Goal: Use online tool/utility: Utilize a website feature to perform a specific function

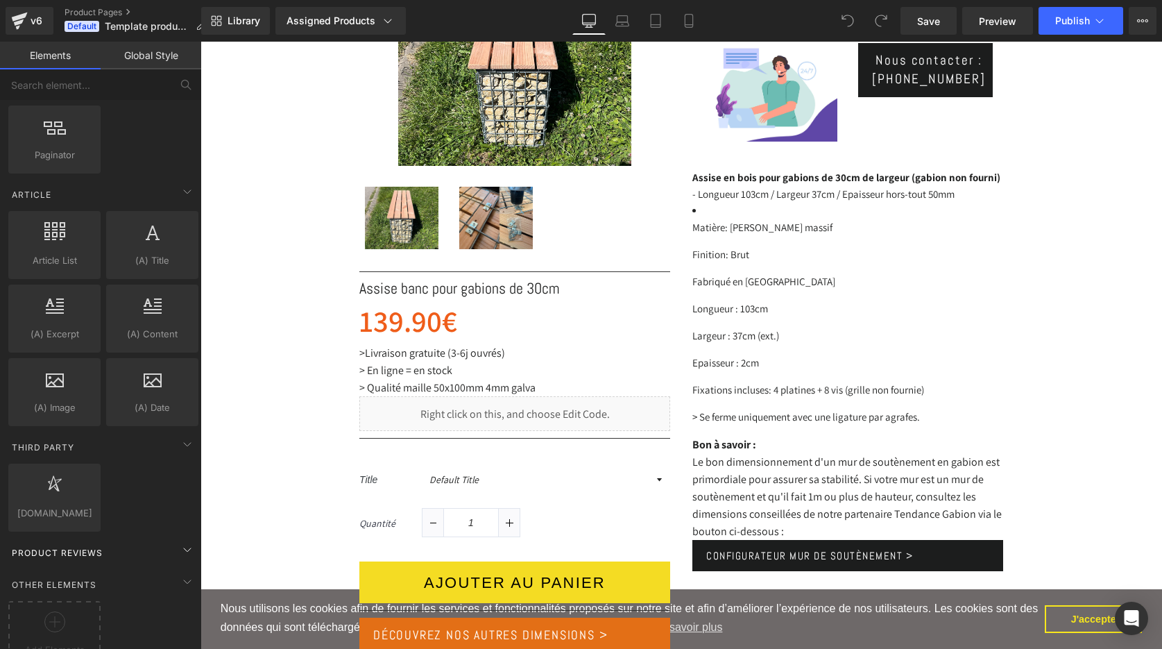
scroll to position [2349, 0]
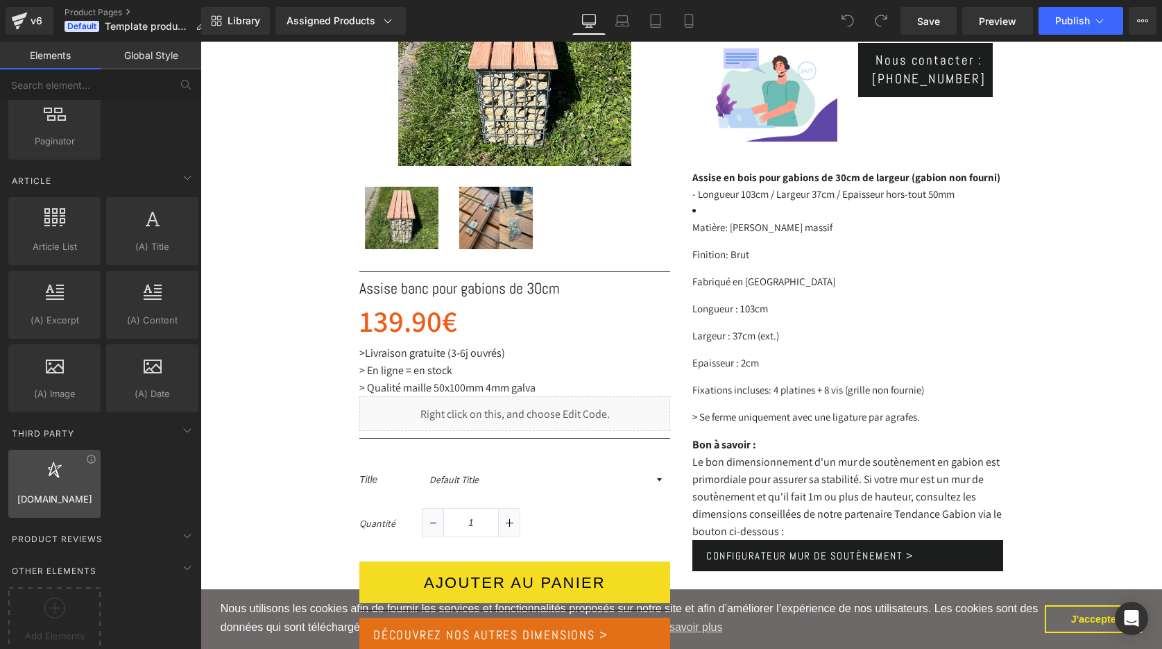
click at [60, 488] on div at bounding box center [54, 476] width 84 height 31
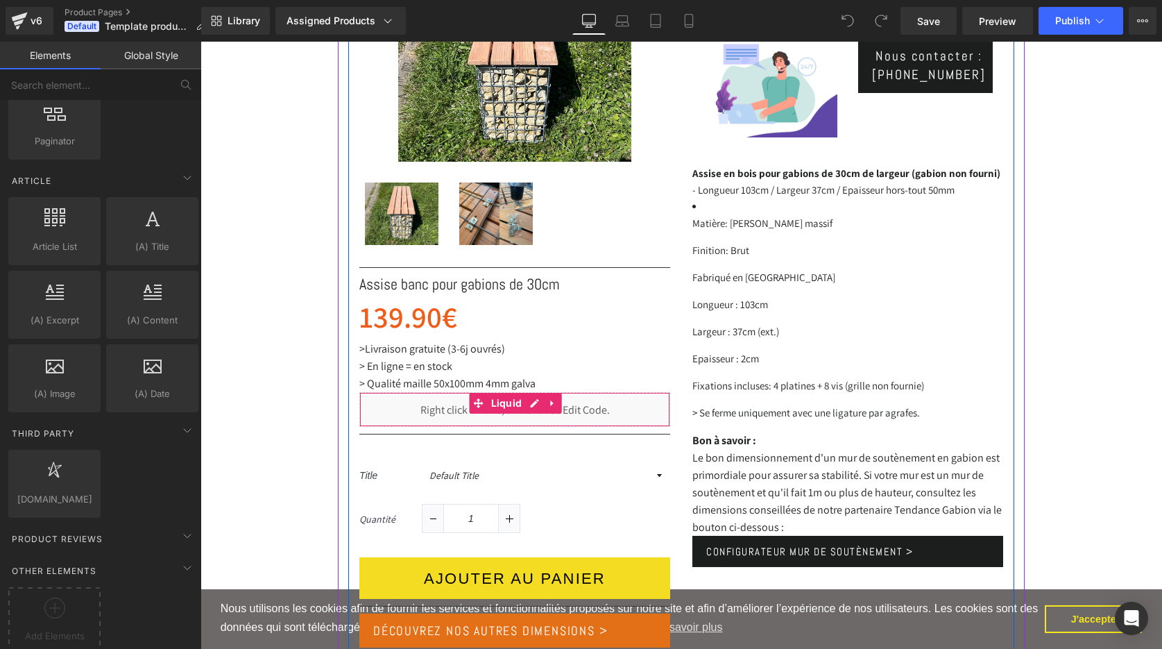
scroll to position [384, 0]
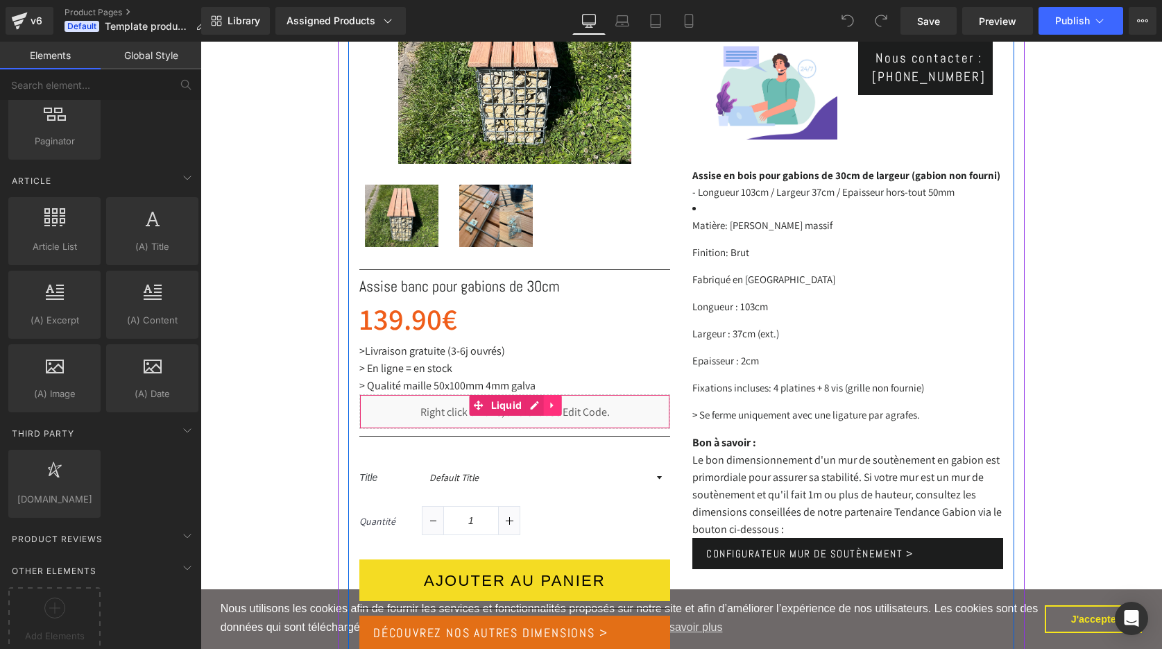
click at [552, 405] on icon at bounding box center [551, 406] width 3 height 6
click at [482, 407] on link "Liquid" at bounding box center [471, 405] width 56 height 21
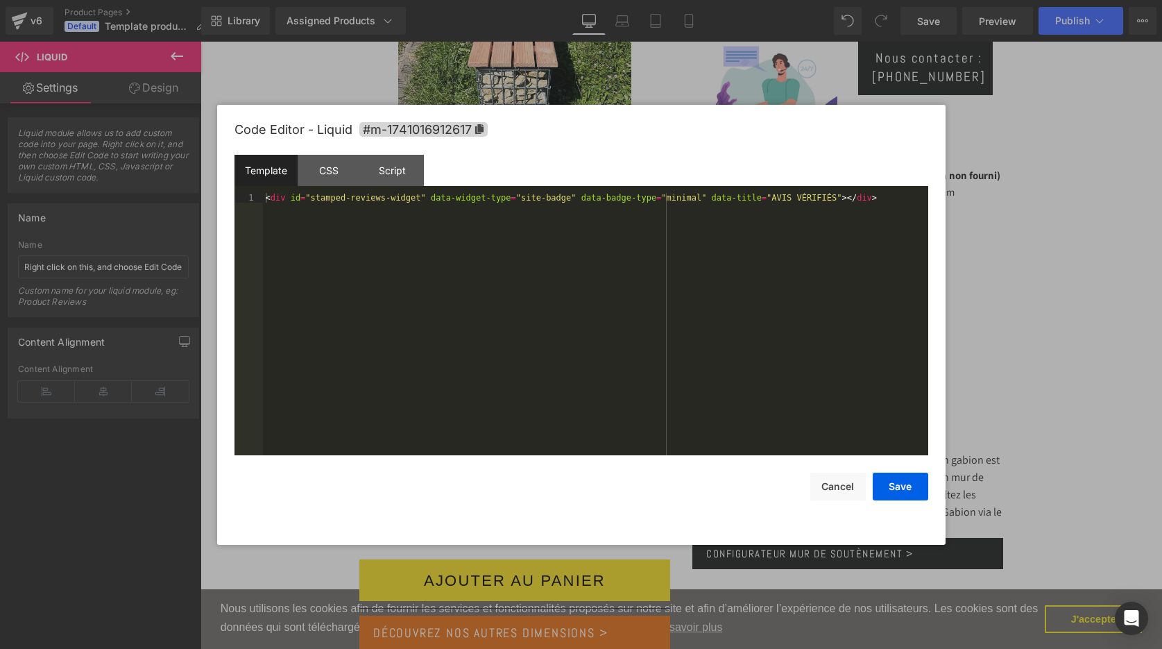
click at [578, 0] on div "Liquid You are previewing how the will restyle your page. You can not edit Elem…" at bounding box center [581, 0] width 1162 height 0
click at [838, 482] on button "Cancel" at bounding box center [839, 487] width 56 height 28
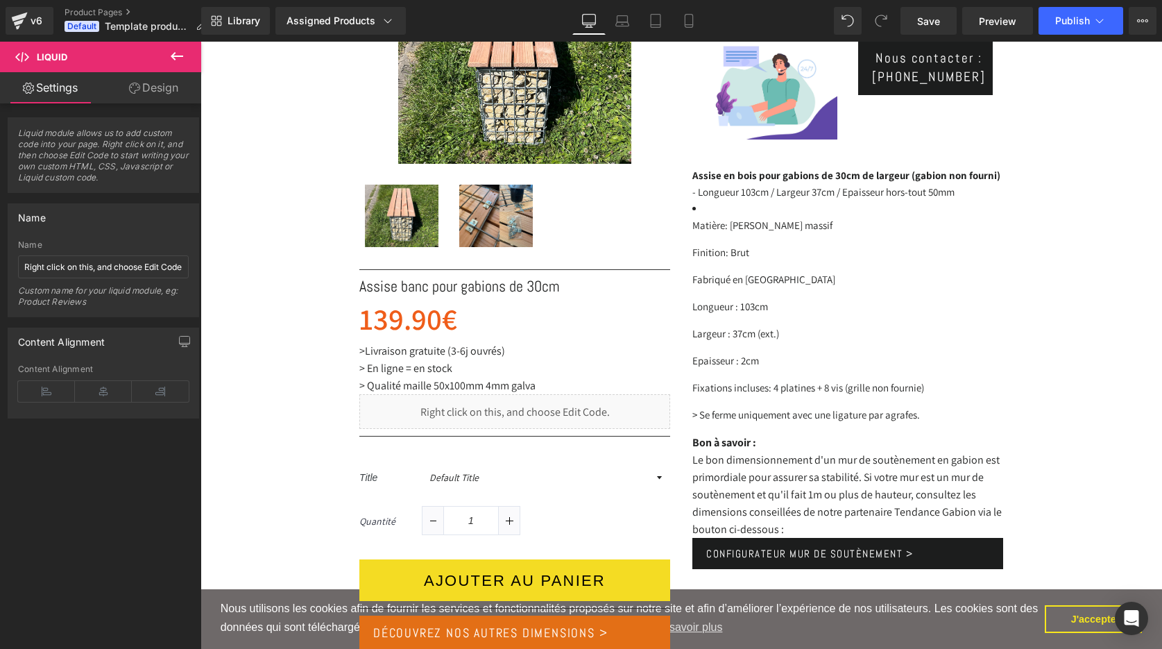
click at [174, 54] on icon at bounding box center [177, 56] width 17 height 17
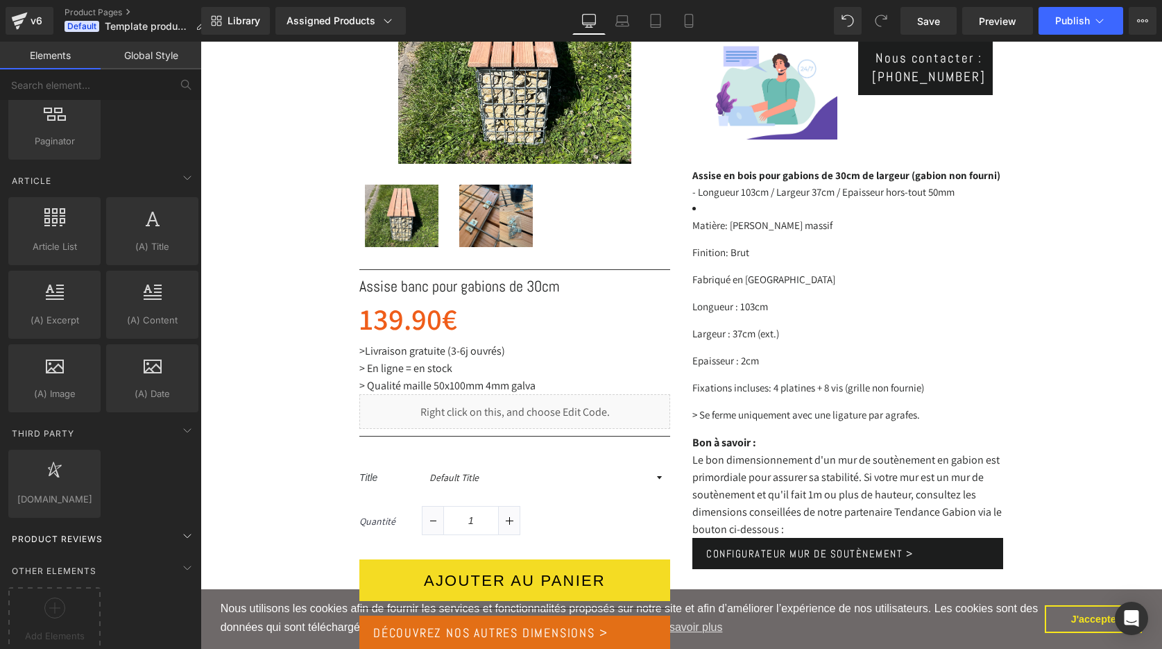
click at [155, 538] on div "Product Reviews" at bounding box center [104, 539] width 196 height 28
click at [179, 521] on icon at bounding box center [187, 529] width 17 height 17
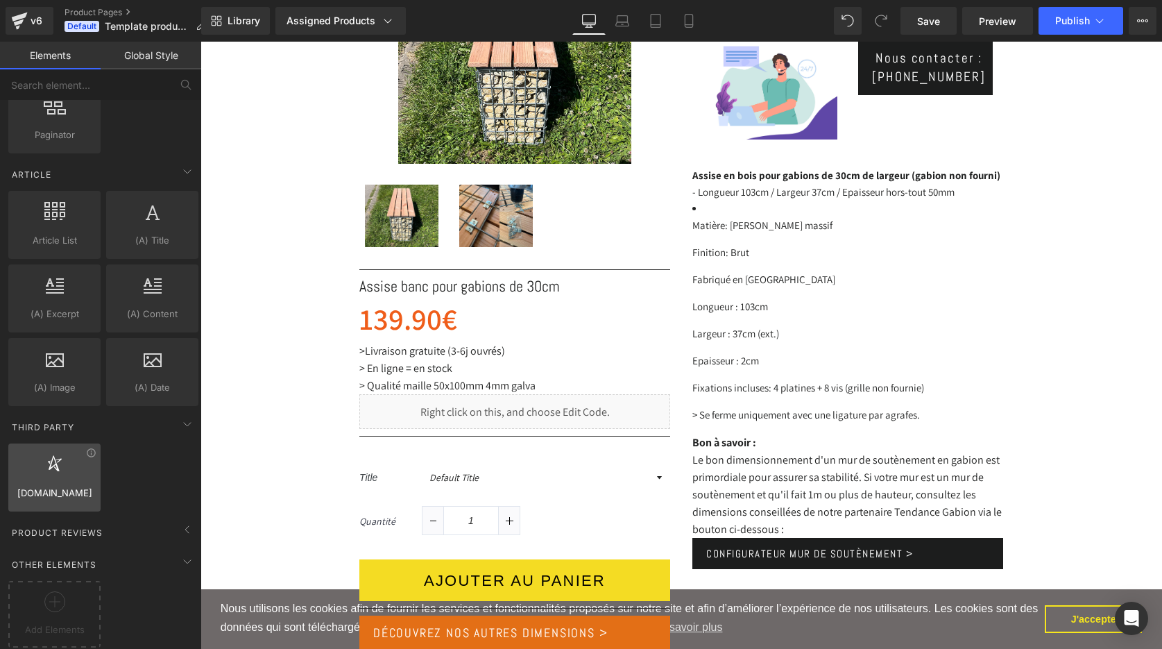
click at [66, 468] on div at bounding box center [54, 470] width 84 height 31
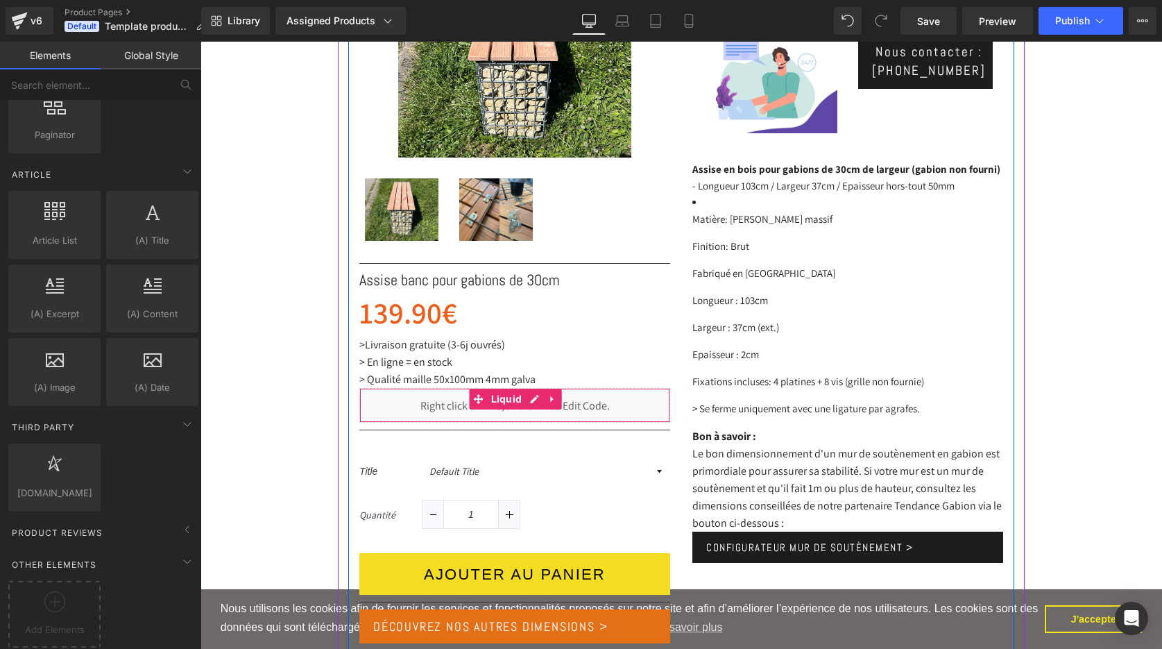
scroll to position [393, 0]
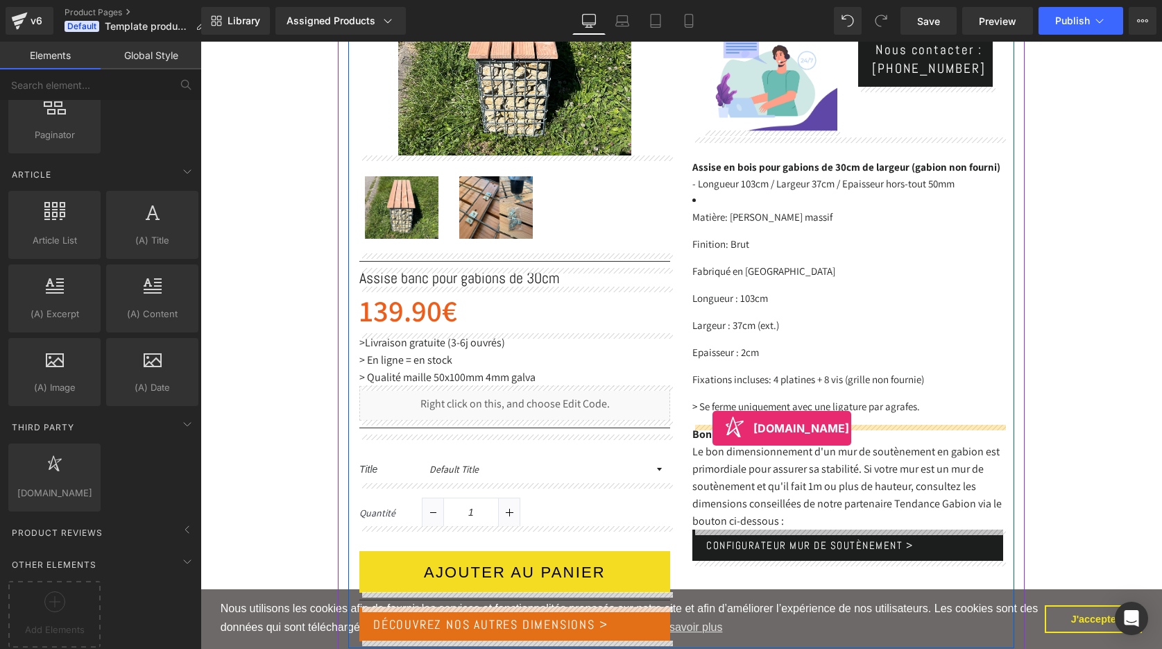
drag, startPoint x: 251, startPoint y: 516, endPoint x: 713, endPoint y: 427, distance: 470.1
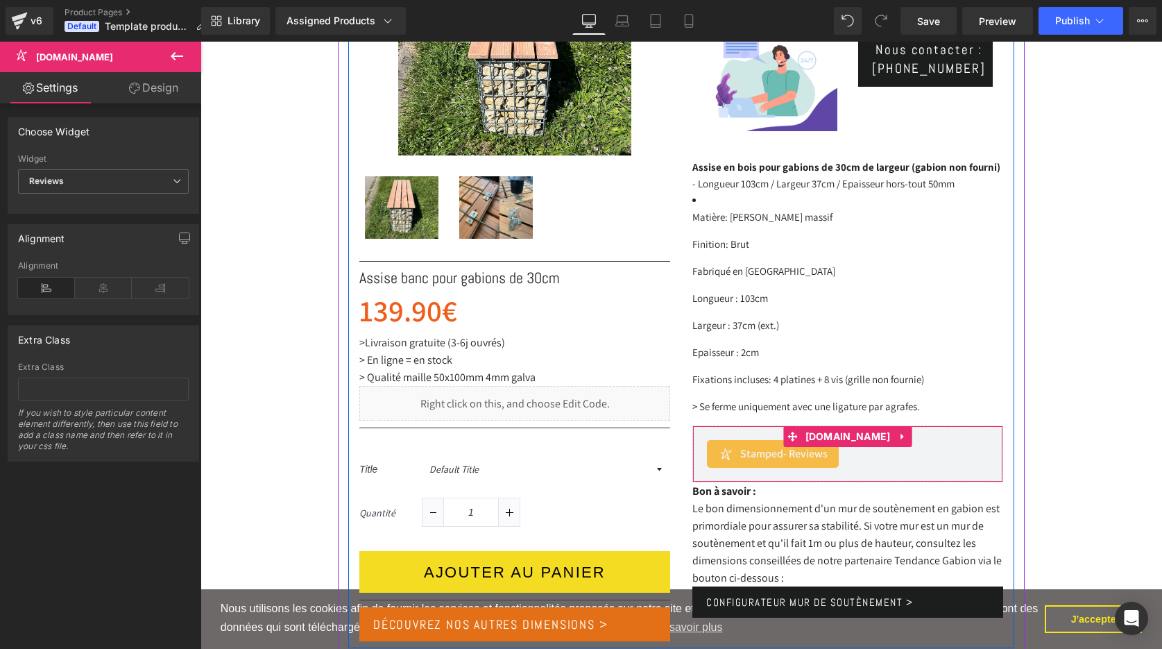
click at [772, 454] on span "Stamped - Reviews" at bounding box center [784, 454] width 87 height 17
click at [854, 437] on span "[DOMAIN_NAME]" at bounding box center [848, 436] width 92 height 21
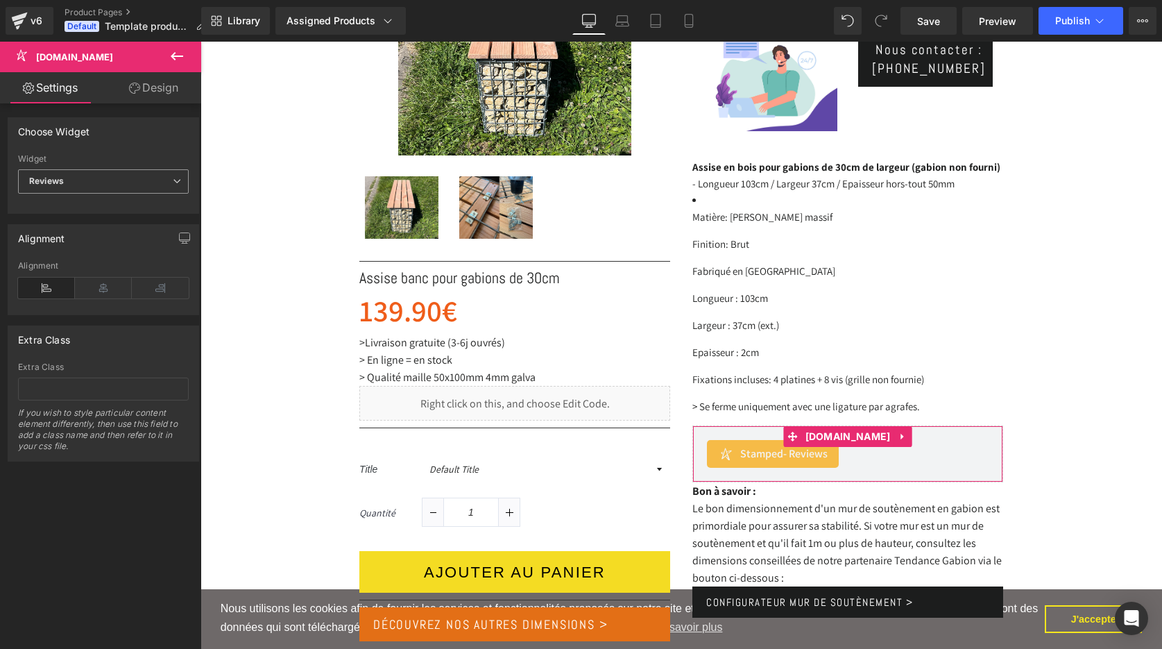
click at [153, 180] on span "Reviews" at bounding box center [103, 181] width 171 height 24
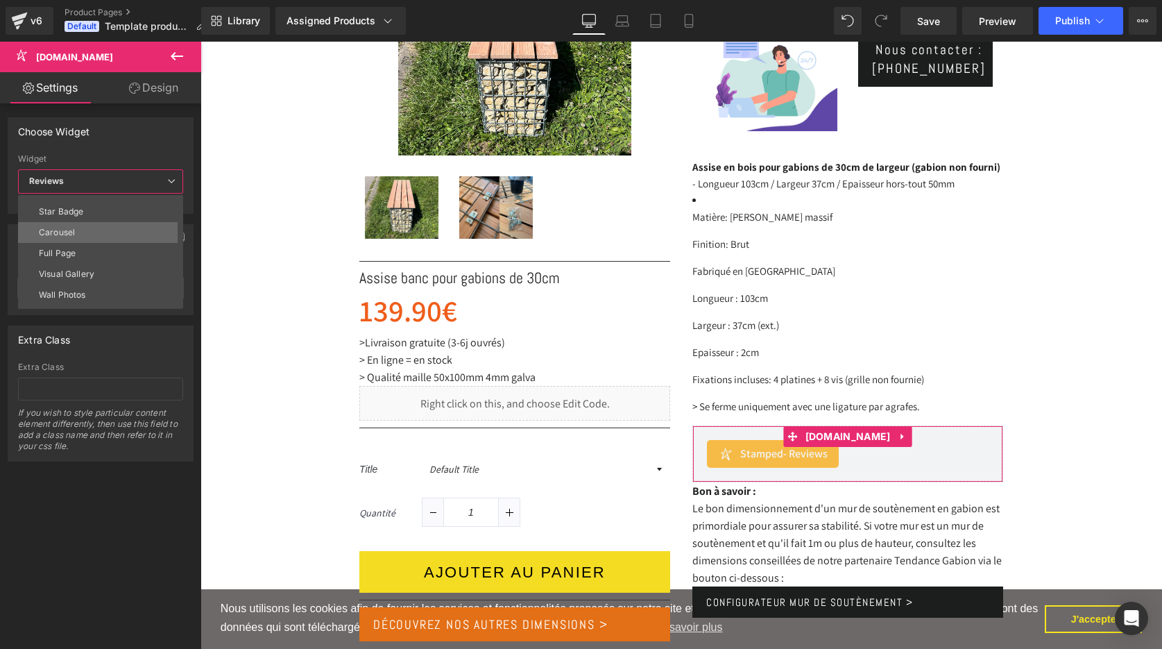
scroll to position [0, 0]
click at [142, 135] on div "Choose Widget" at bounding box center [100, 131] width 185 height 26
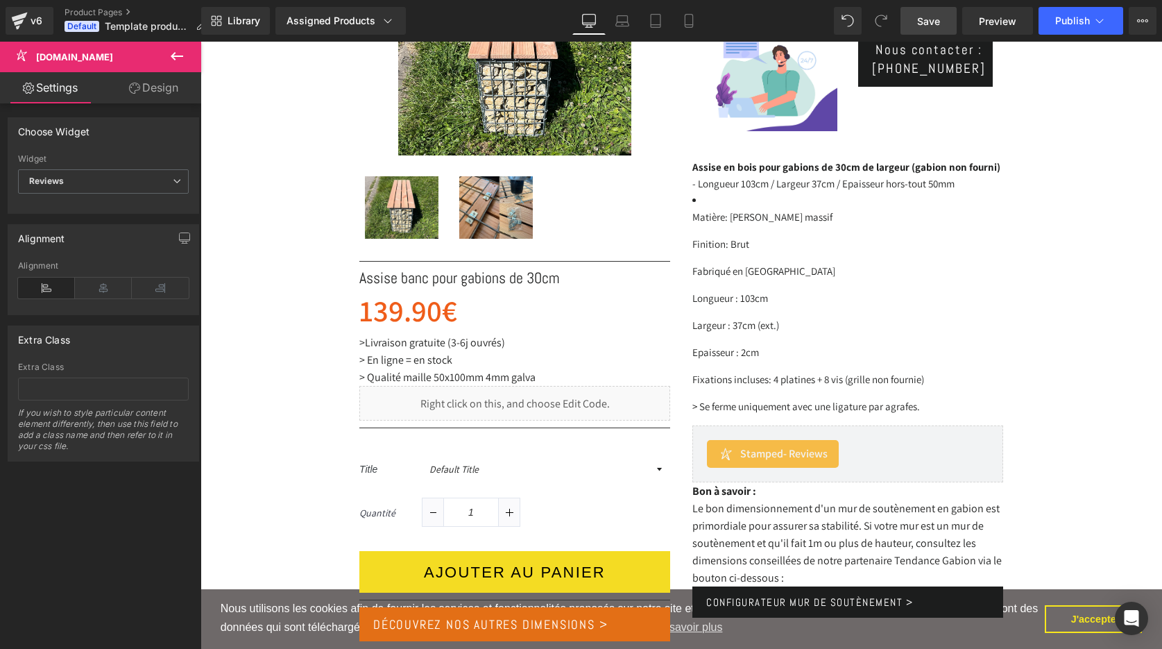
click at [924, 22] on span "Save" at bounding box center [928, 21] width 23 height 15
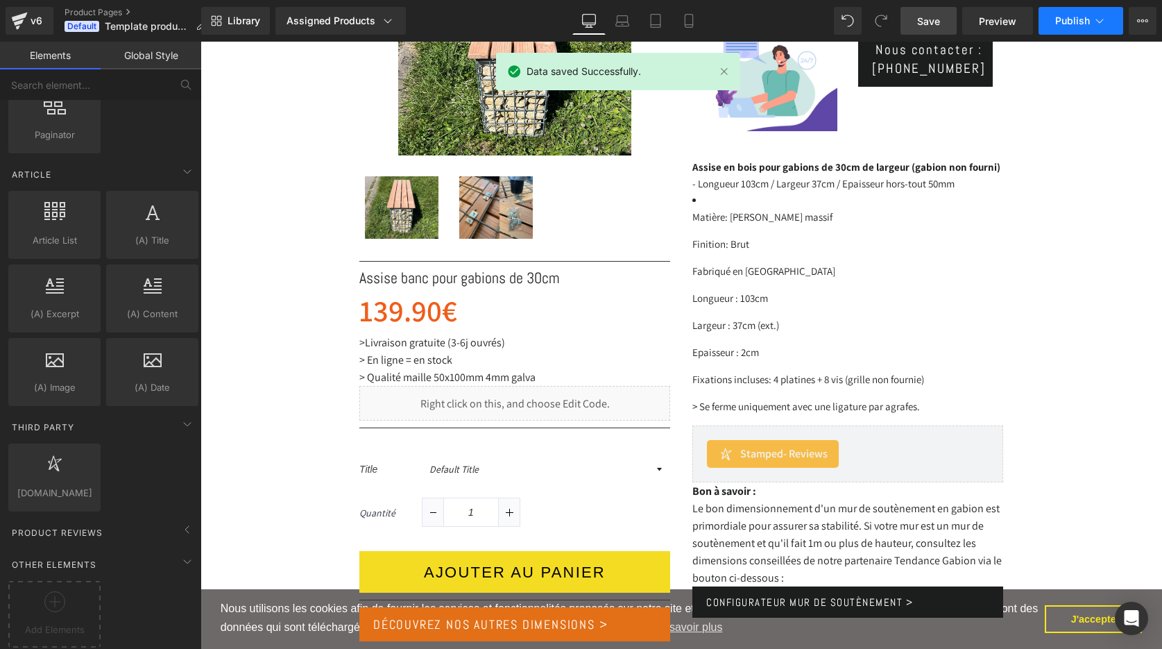
click at [1081, 23] on span "Publish" at bounding box center [1073, 20] width 35 height 11
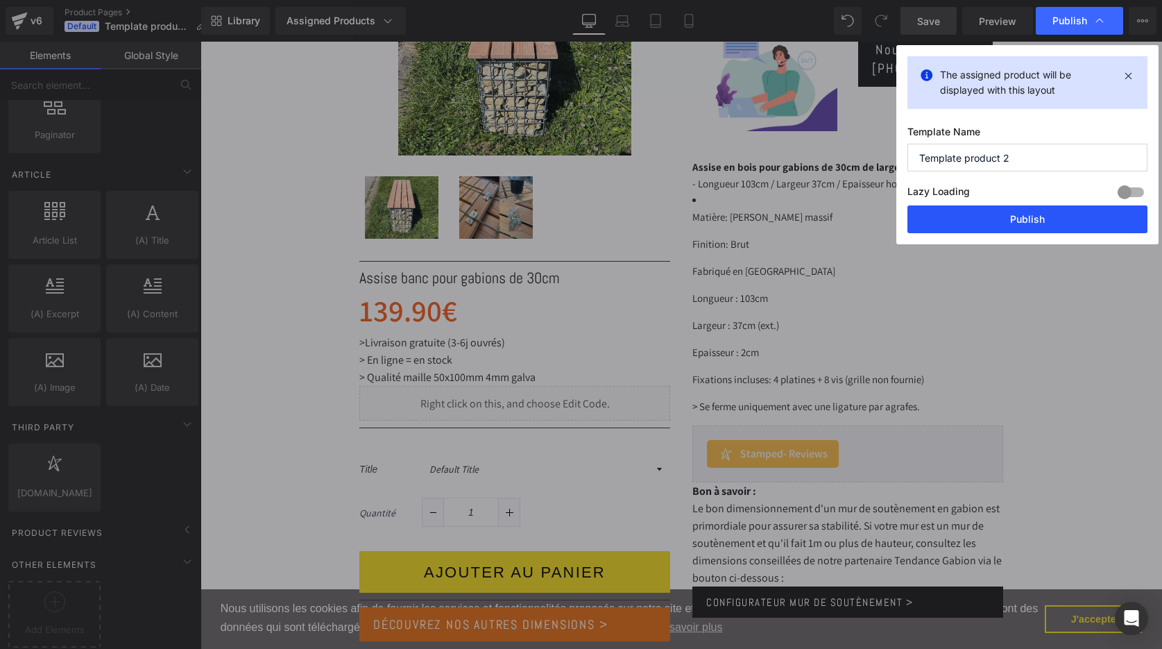
click at [1036, 219] on button "Publish" at bounding box center [1028, 219] width 240 height 28
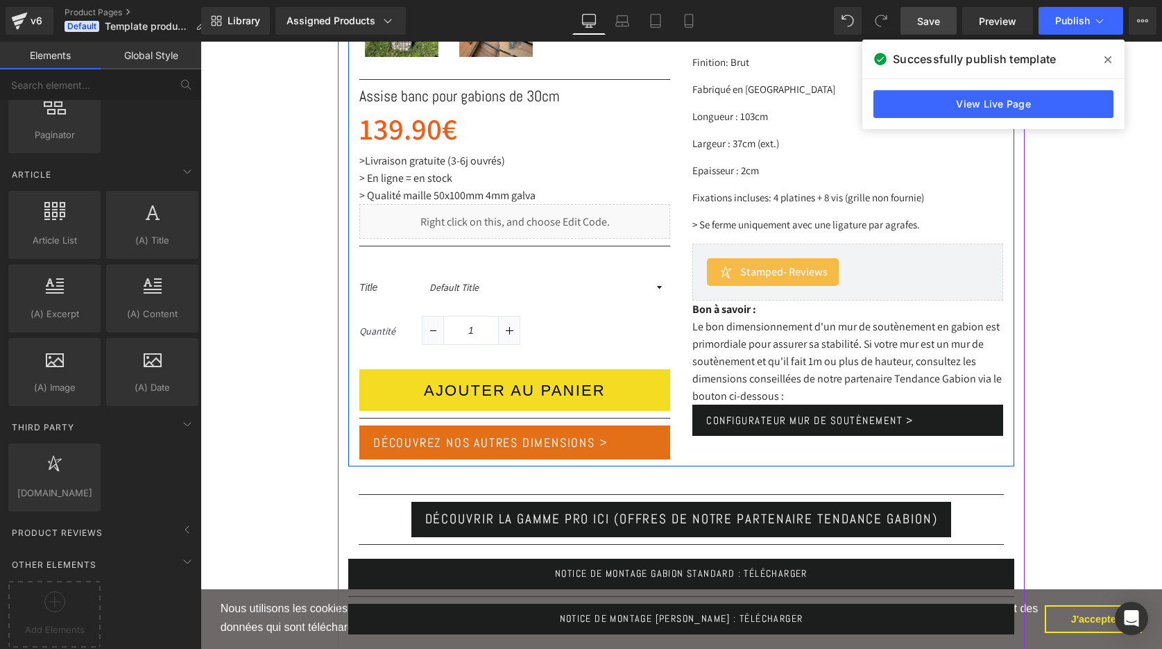
scroll to position [585, 0]
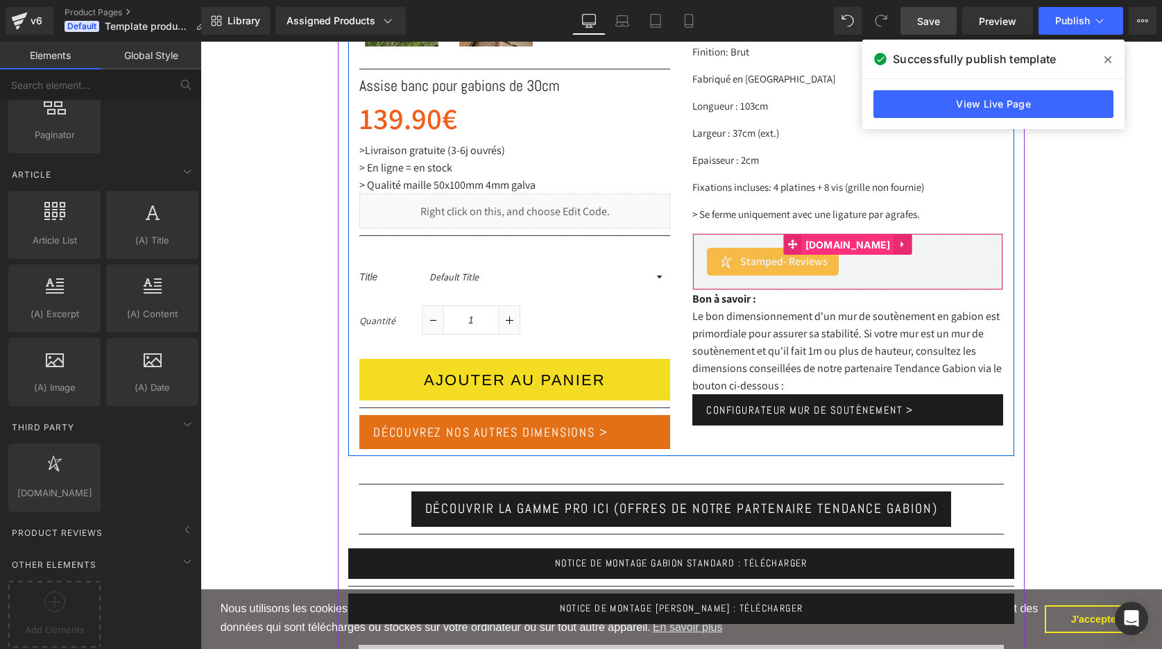
click at [827, 242] on span "[DOMAIN_NAME]" at bounding box center [848, 245] width 92 height 21
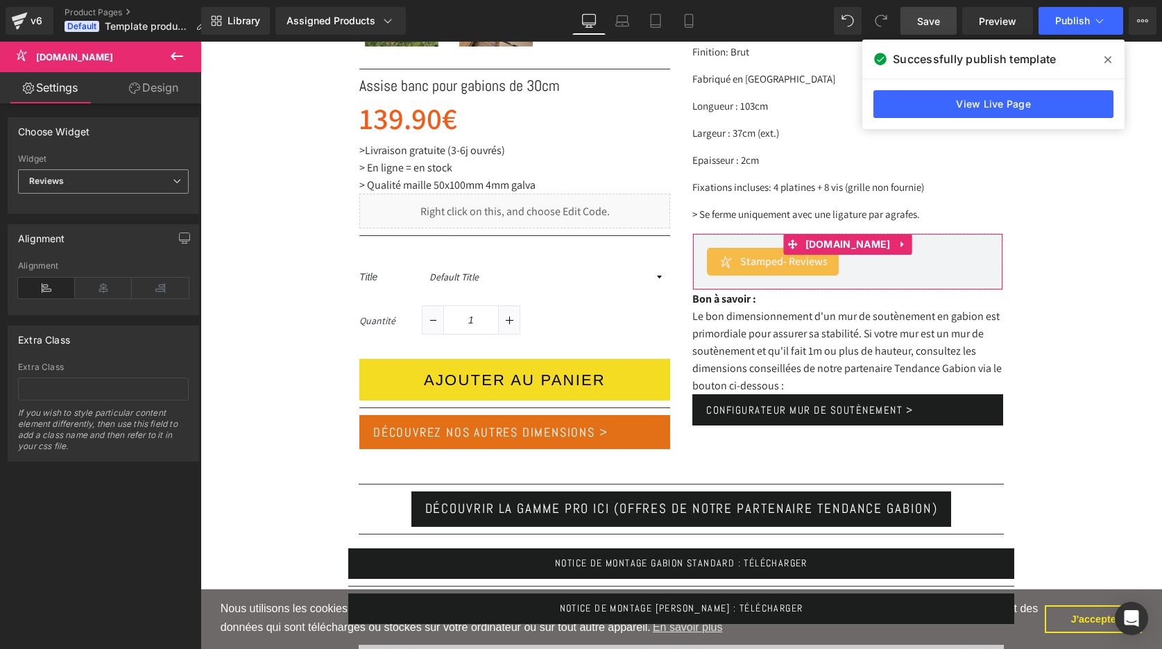
click at [112, 186] on span "Reviews" at bounding box center [103, 181] width 171 height 24
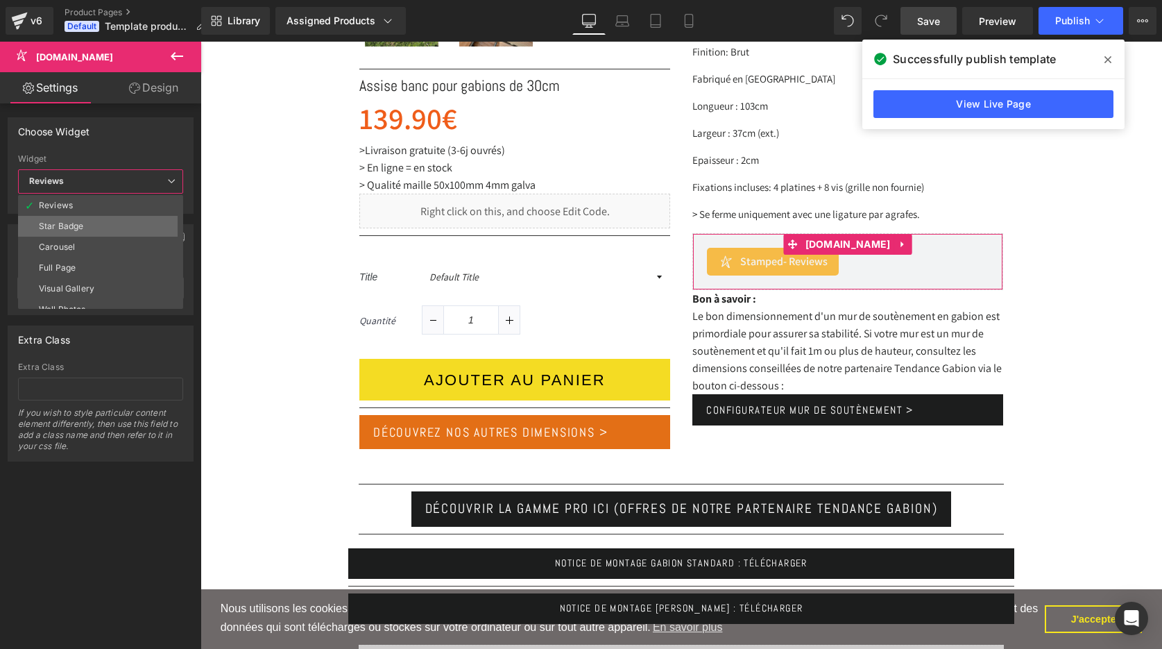
click at [99, 225] on li "Star Badge" at bounding box center [103, 226] width 171 height 21
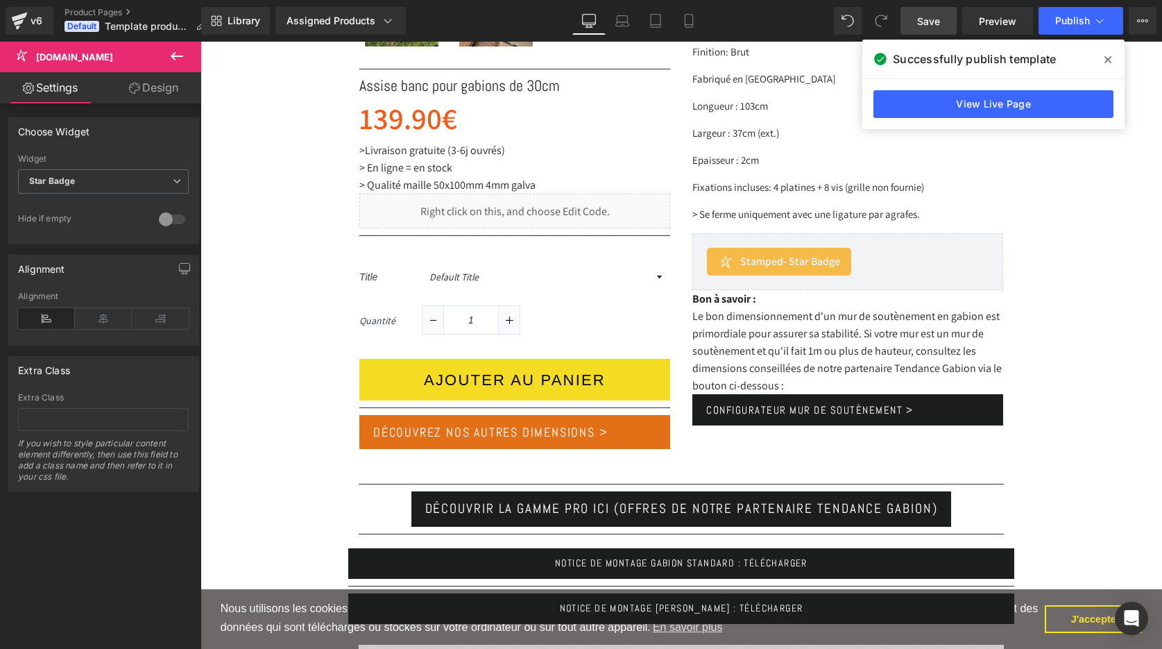
click at [929, 28] on span "Save" at bounding box center [928, 21] width 23 height 15
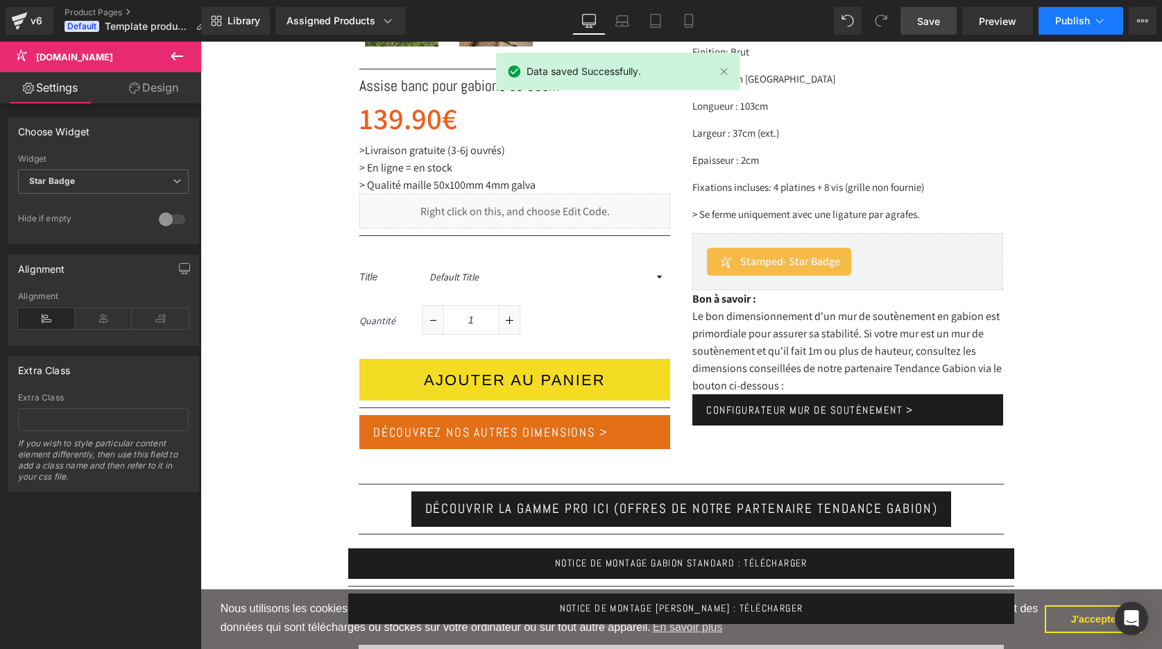
click at [1084, 19] on span "Publish" at bounding box center [1073, 20] width 35 height 11
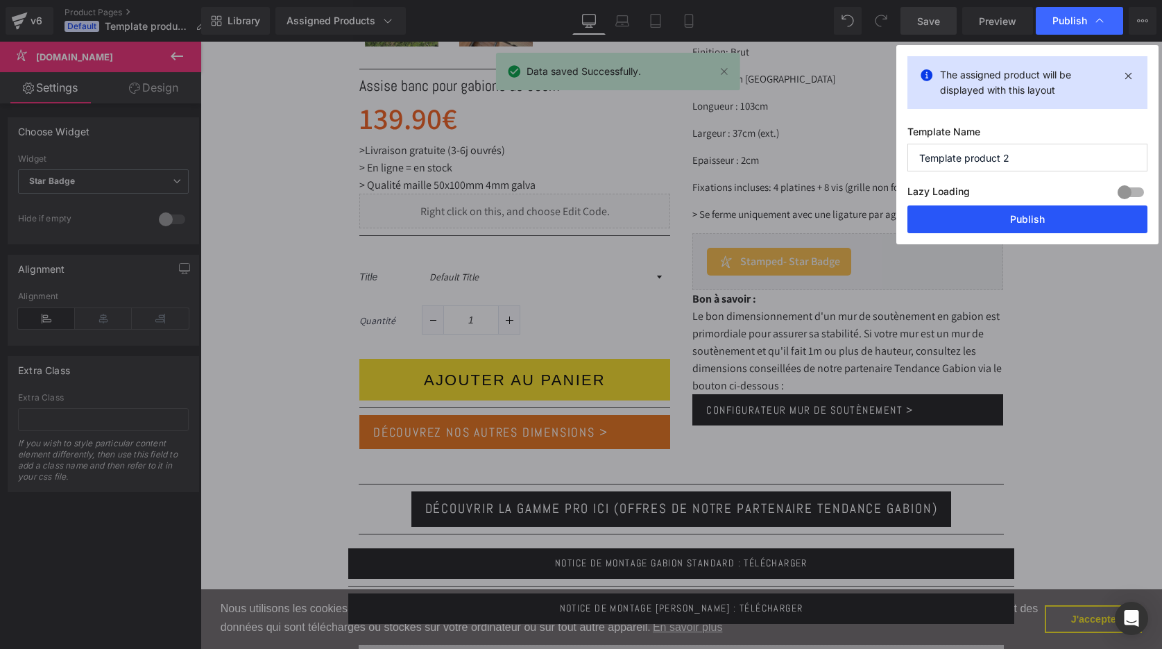
click at [1024, 217] on button "Publish" at bounding box center [1028, 219] width 240 height 28
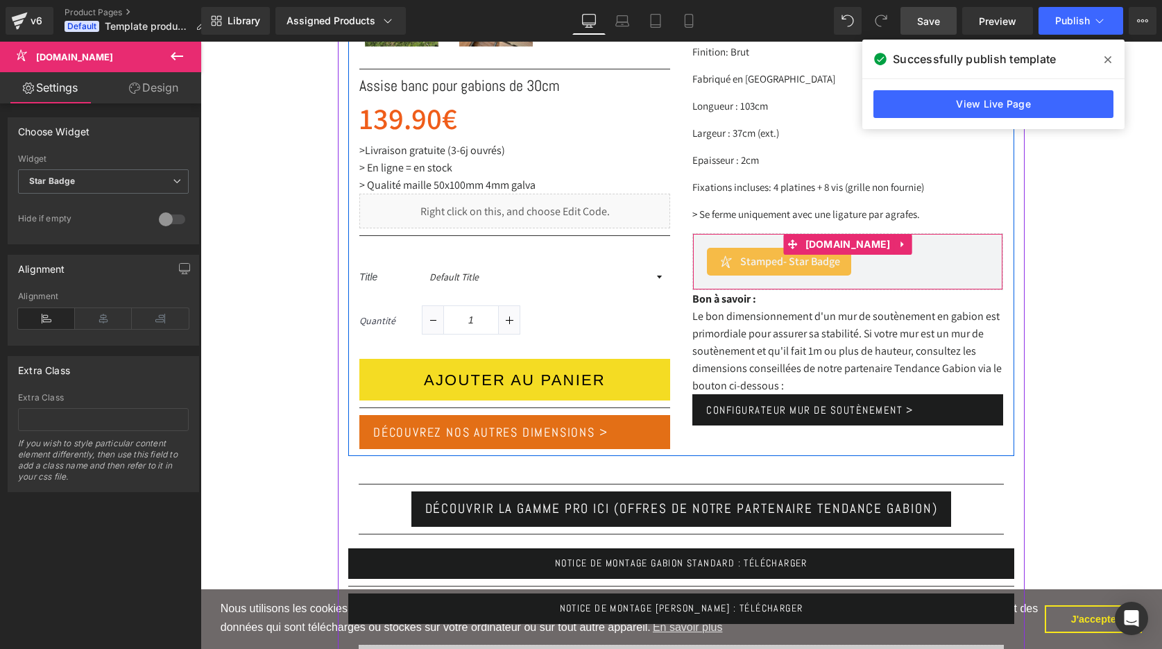
click at [767, 263] on span "Stamped - Star Badge" at bounding box center [791, 261] width 100 height 17
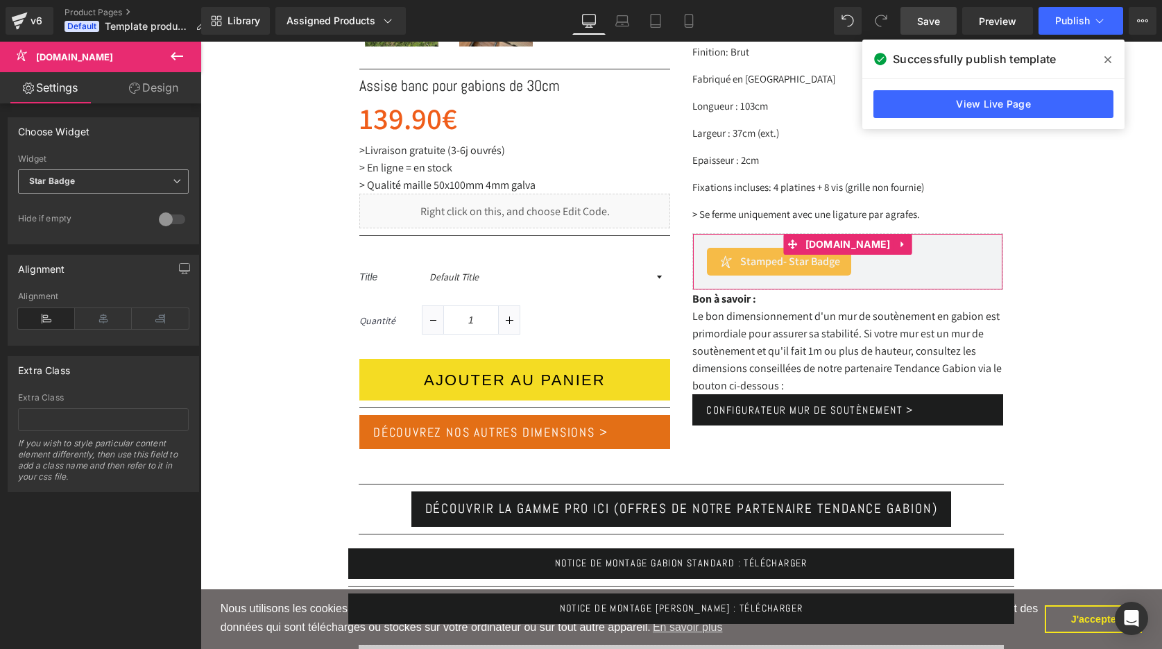
click at [133, 181] on span "Star Badge" at bounding box center [103, 181] width 171 height 24
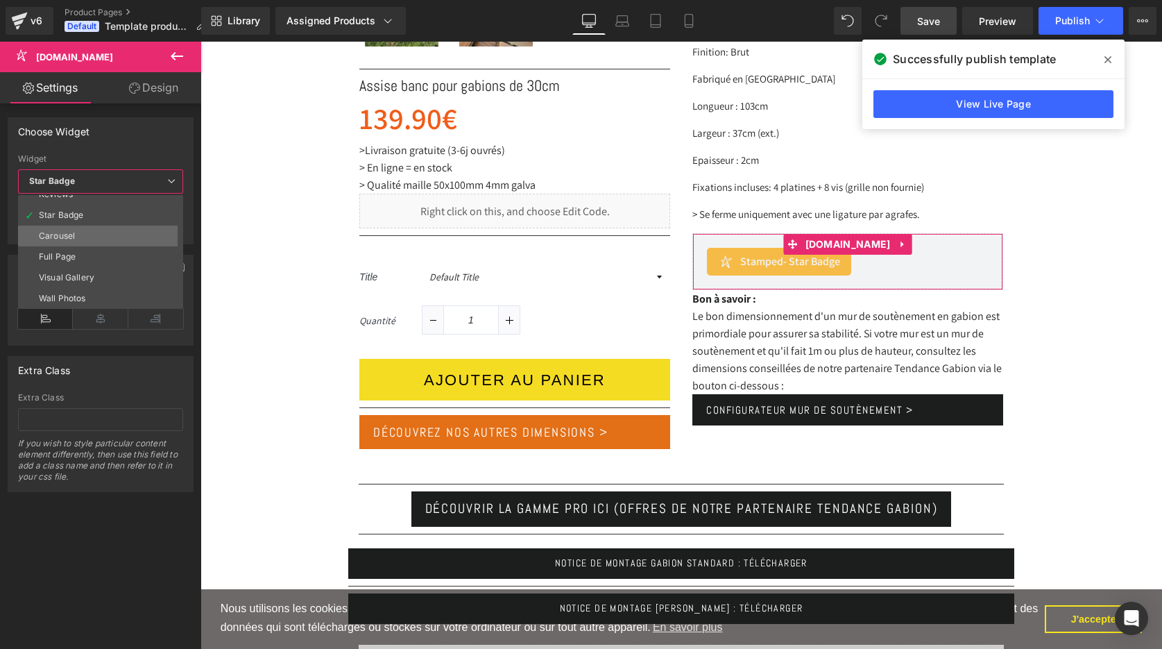
scroll to position [8, 0]
click at [87, 239] on li "Carousel" at bounding box center [103, 238] width 171 height 21
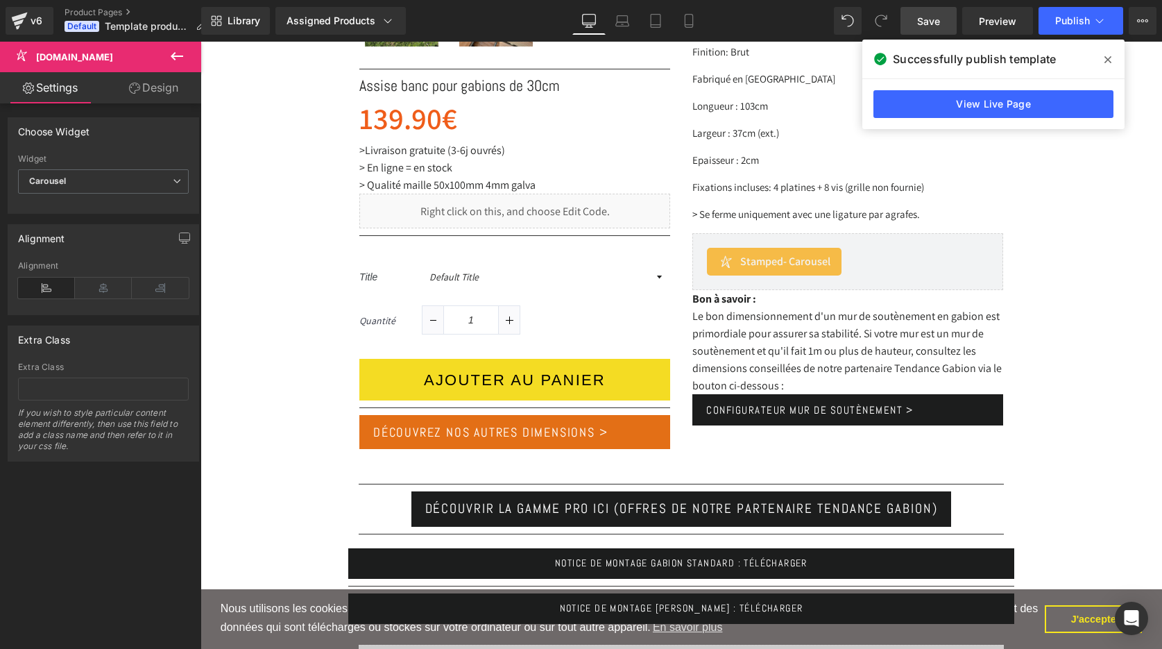
click at [934, 24] on span "Save" at bounding box center [928, 21] width 23 height 15
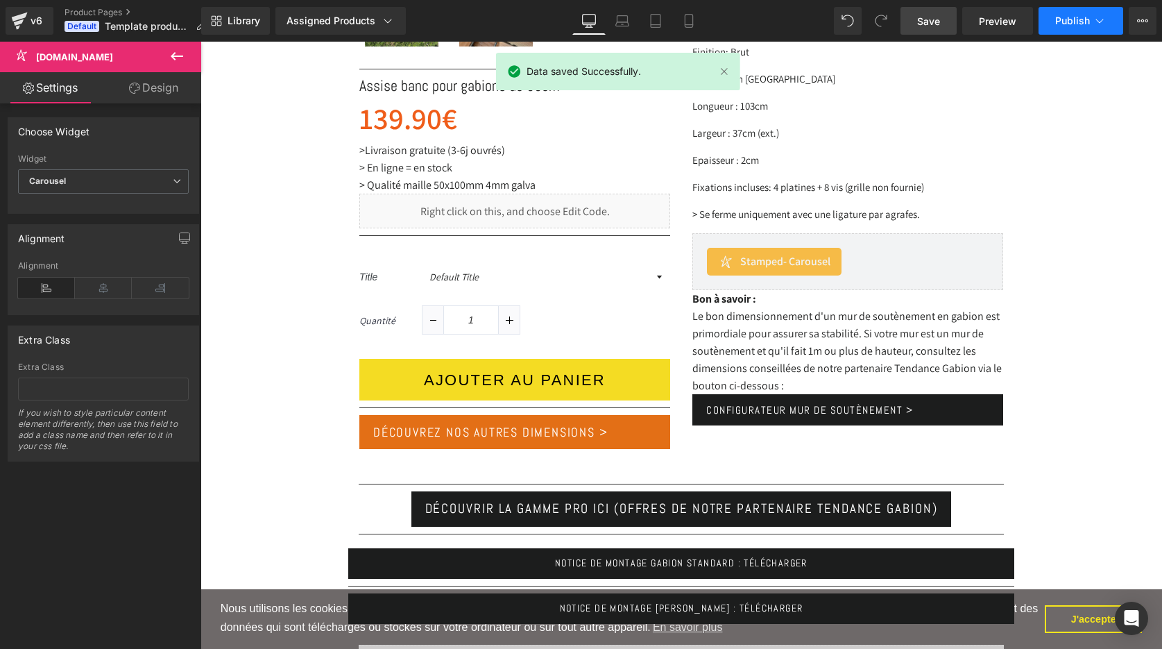
click at [1092, 24] on button "Publish" at bounding box center [1081, 21] width 85 height 28
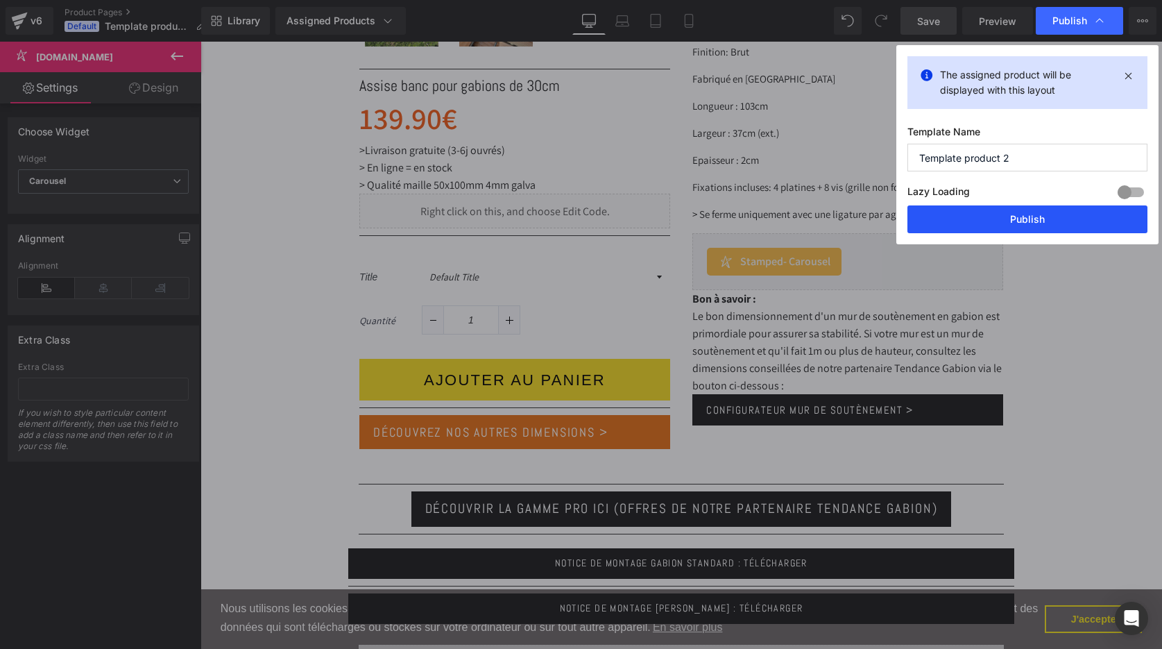
click at [1046, 220] on button "Publish" at bounding box center [1028, 219] width 240 height 28
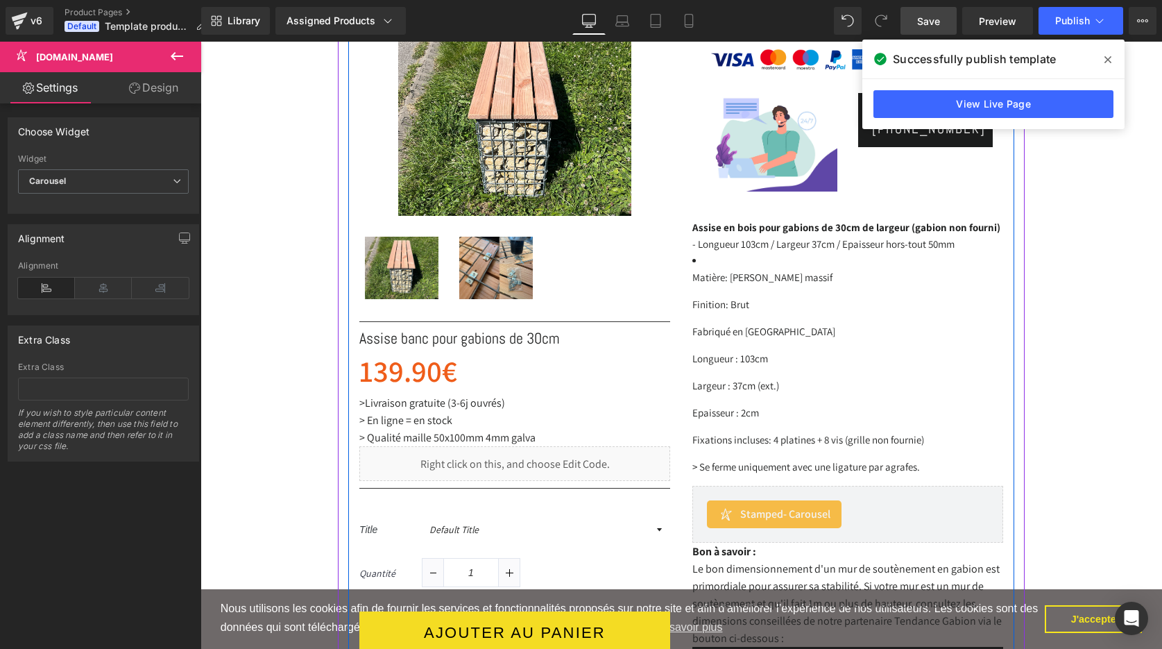
scroll to position [335, 0]
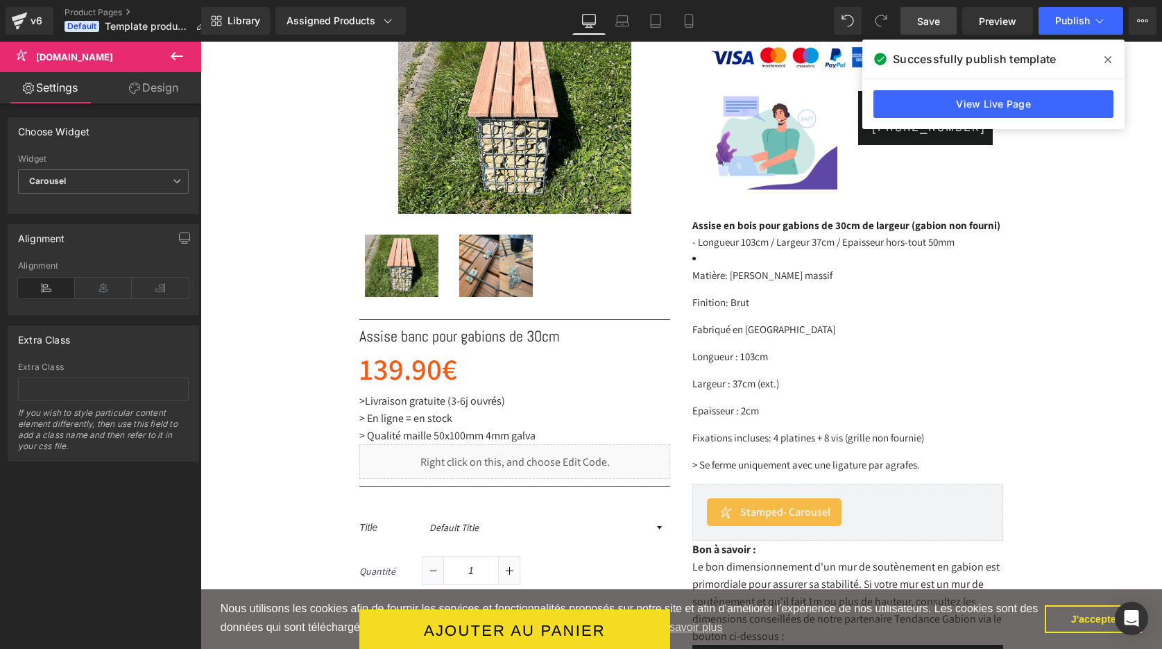
click at [1109, 59] on icon at bounding box center [1108, 59] width 7 height 7
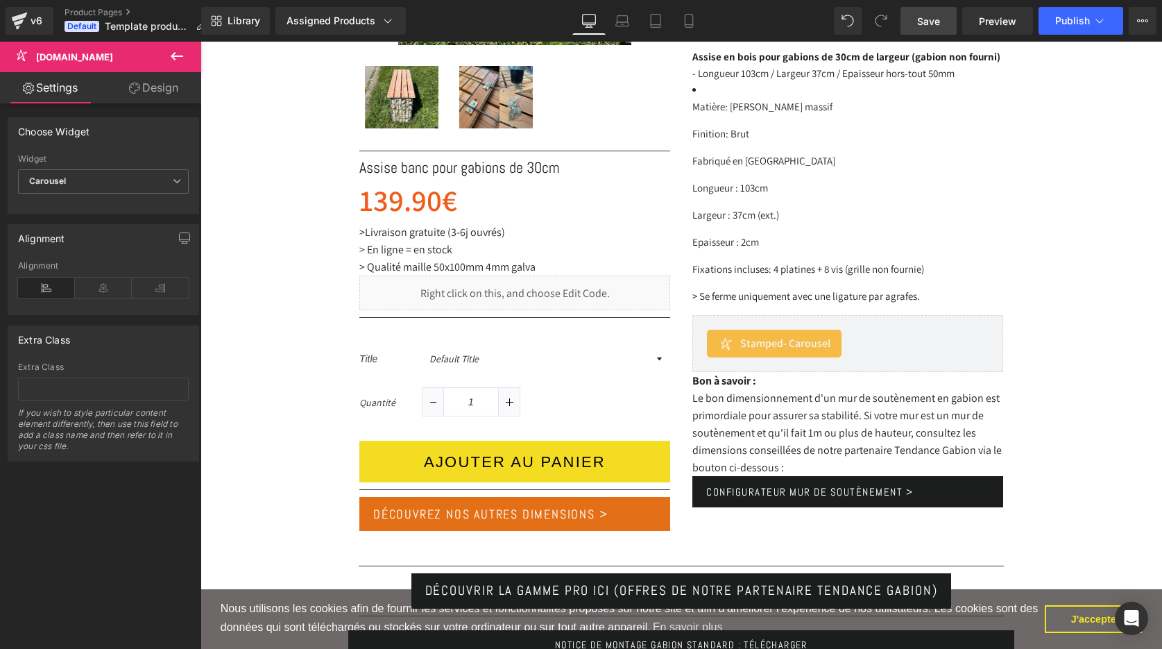
scroll to position [507, 0]
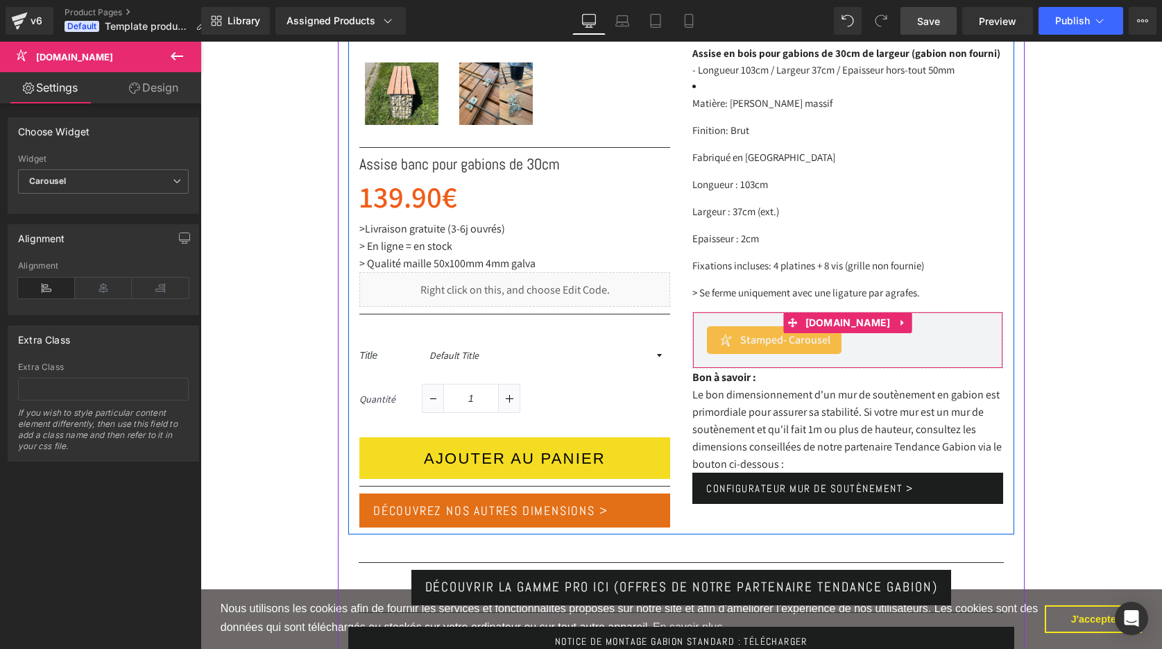
click at [794, 342] on span "- Carousel" at bounding box center [807, 339] width 47 height 15
click at [844, 319] on span "[DOMAIN_NAME]" at bounding box center [848, 323] width 92 height 21
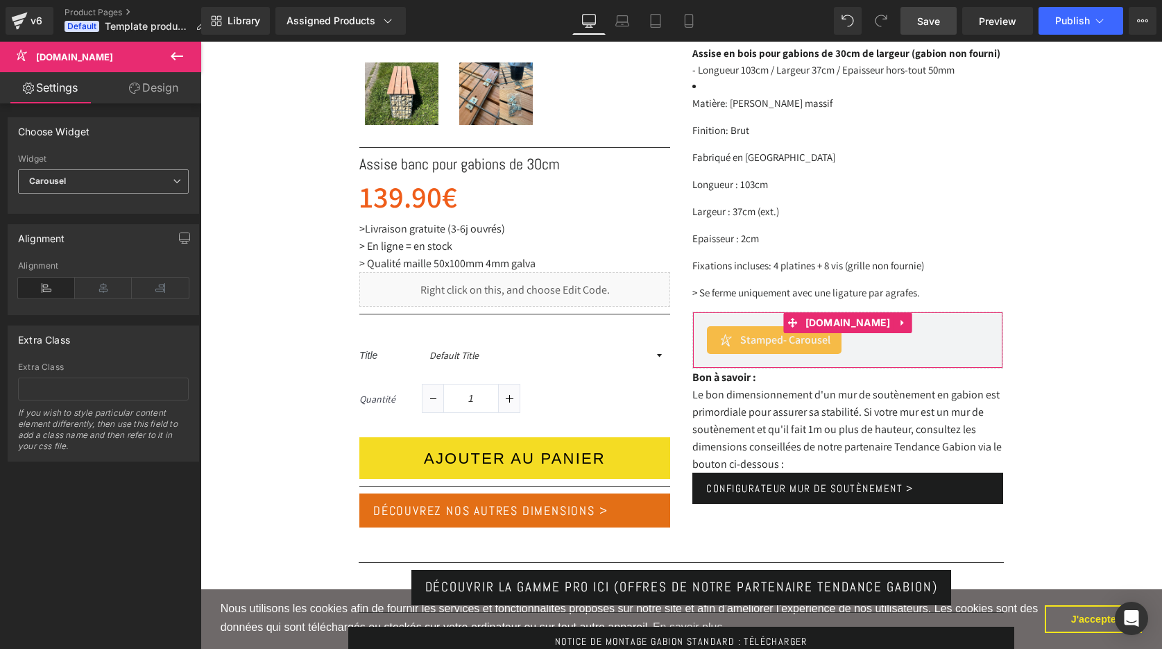
click at [89, 183] on span "Carousel" at bounding box center [103, 181] width 171 height 24
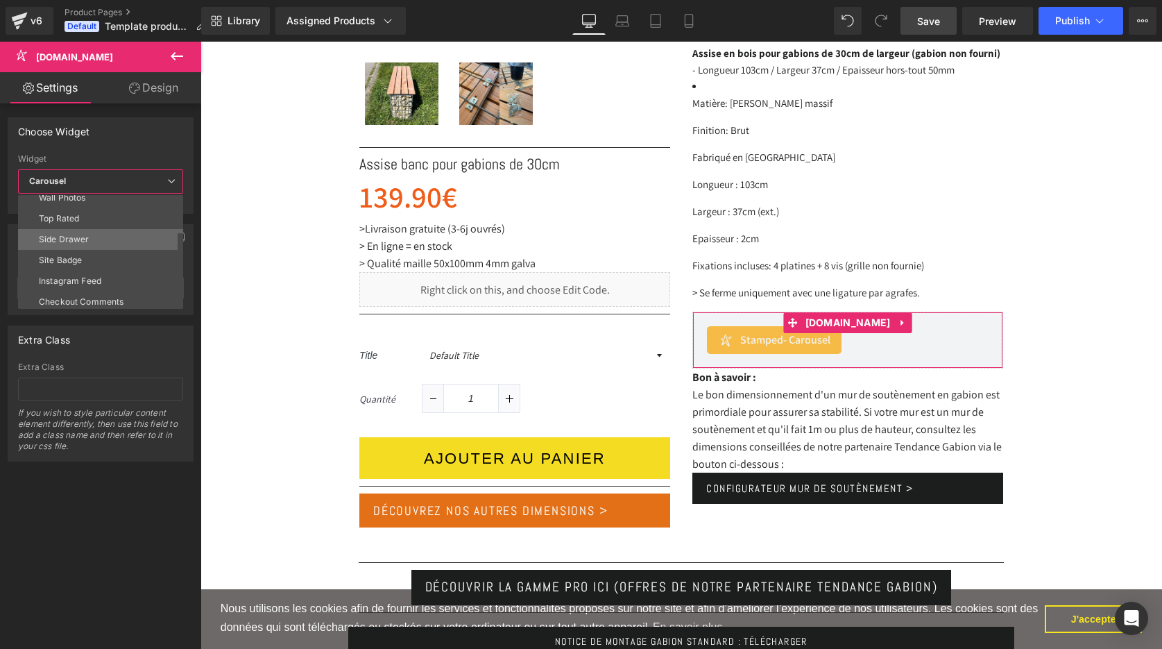
scroll to position [115, 0]
click at [80, 238] on div "Side Drawer" at bounding box center [64, 236] width 51 height 10
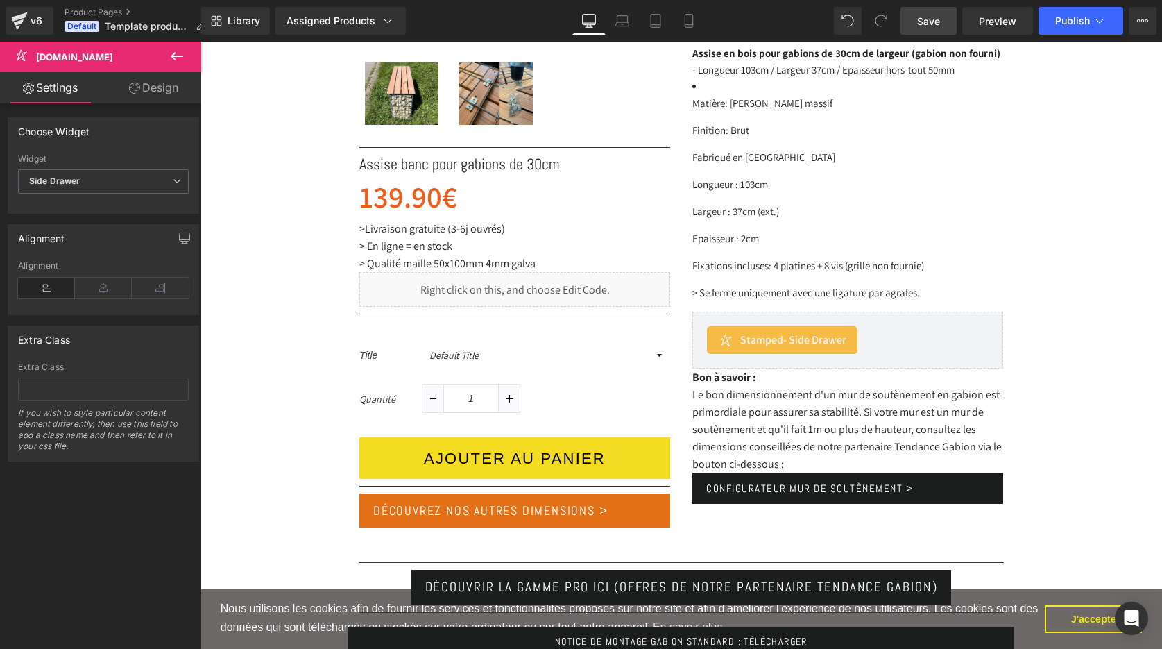
click at [929, 24] on span "Save" at bounding box center [928, 21] width 23 height 15
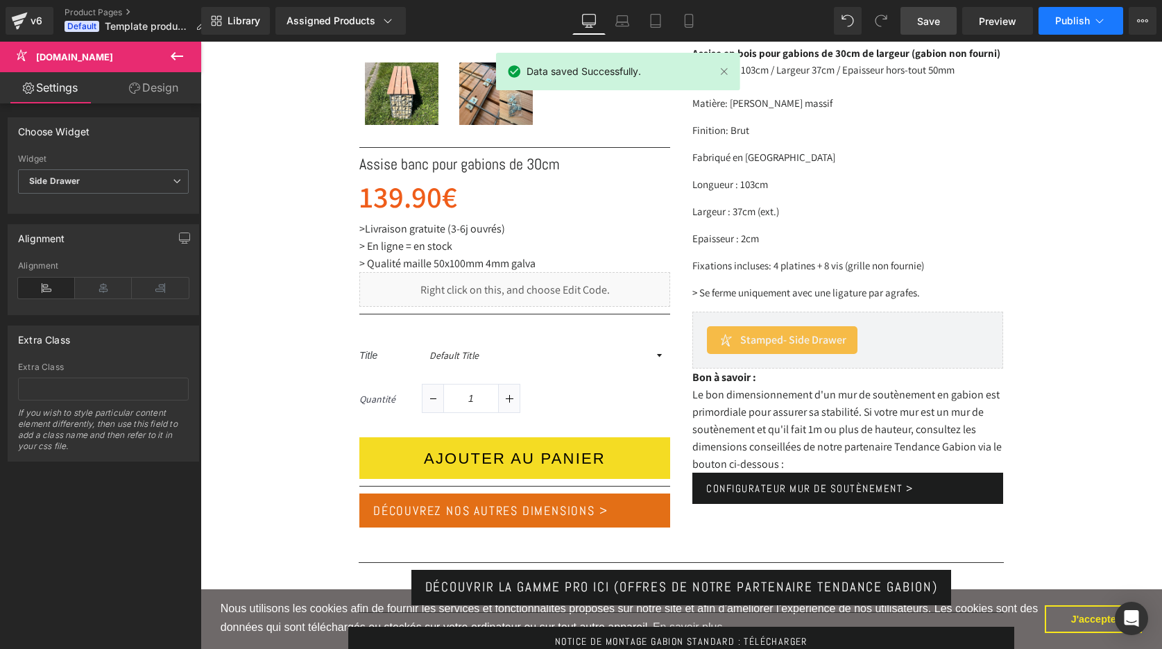
click at [1101, 26] on icon at bounding box center [1100, 21] width 14 height 14
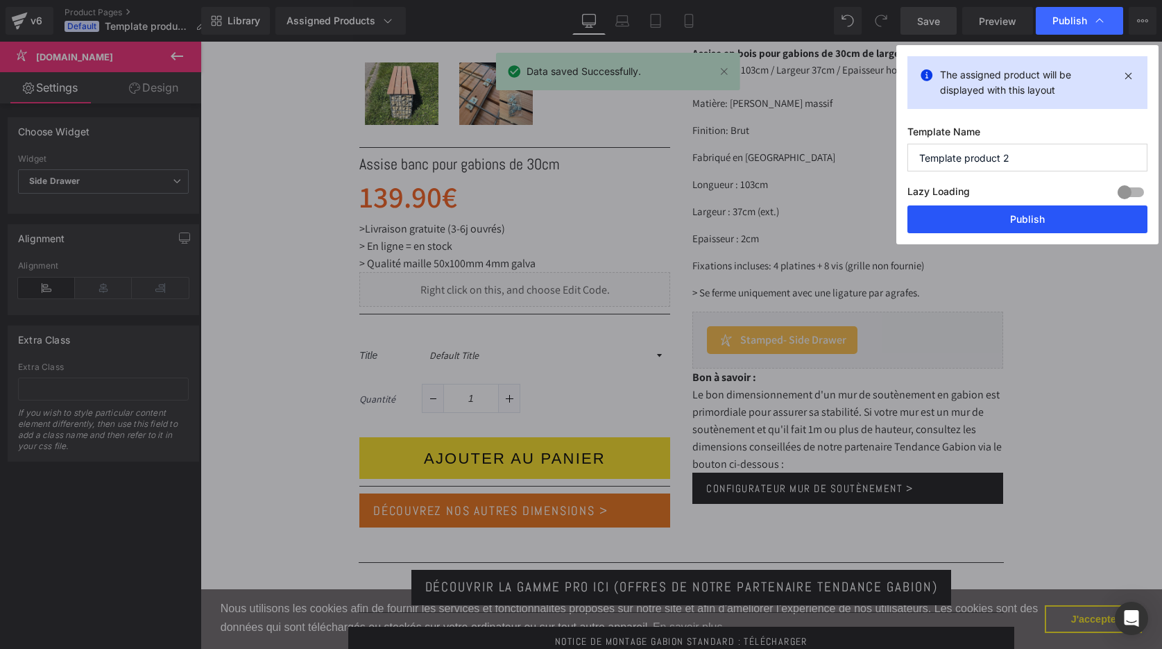
click at [1040, 218] on button "Publish" at bounding box center [1028, 219] width 240 height 28
